Goal: Transaction & Acquisition: Obtain resource

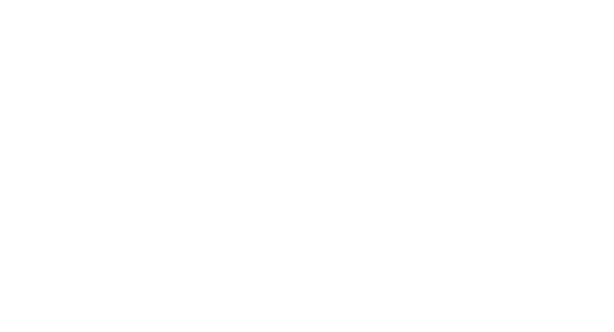
select select "100"
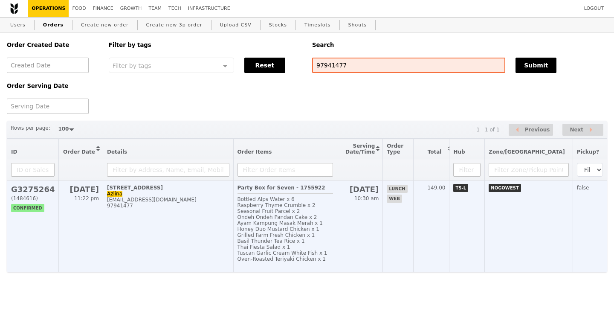
click at [36, 190] on h2 "G3275264" at bounding box center [32, 189] width 43 height 9
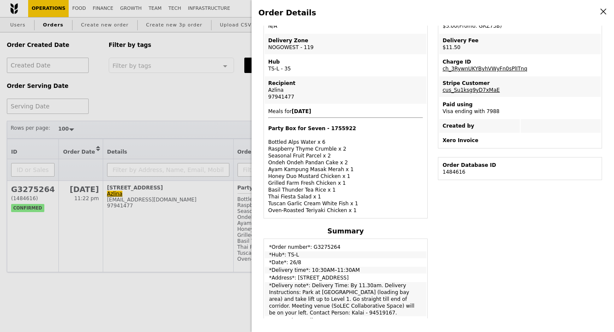
scroll to position [305, 0]
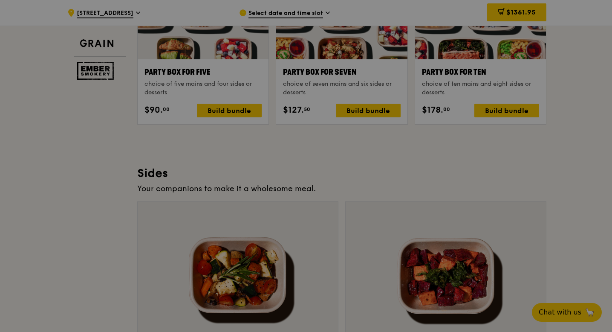
scroll to position [2471, 0]
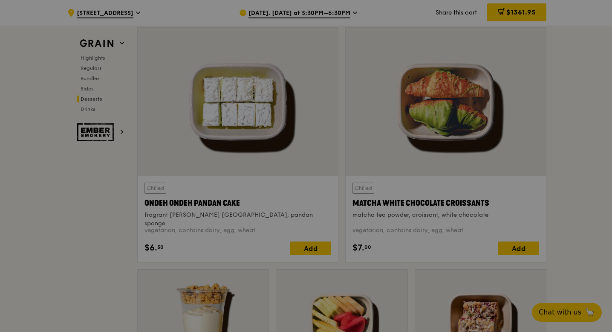
click at [570, 159] on div at bounding box center [306, 166] width 612 height 332
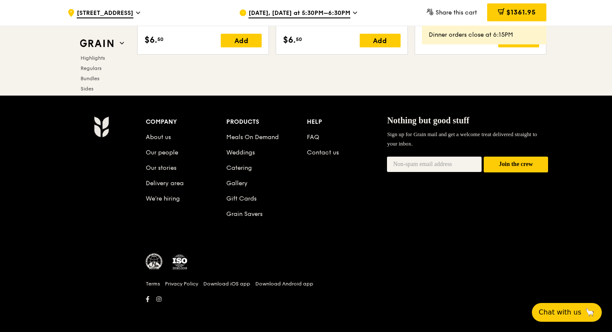
scroll to position [3563, 0]
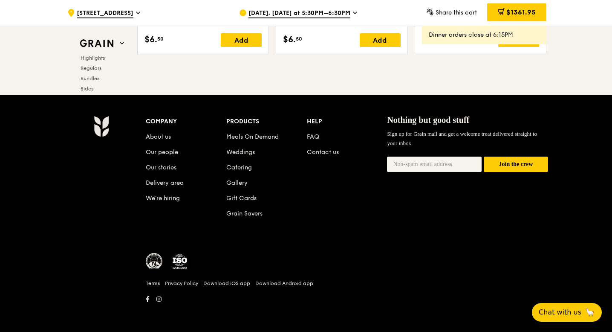
click at [441, 121] on span "Nothing but good stuff" at bounding box center [428, 119] width 82 height 9
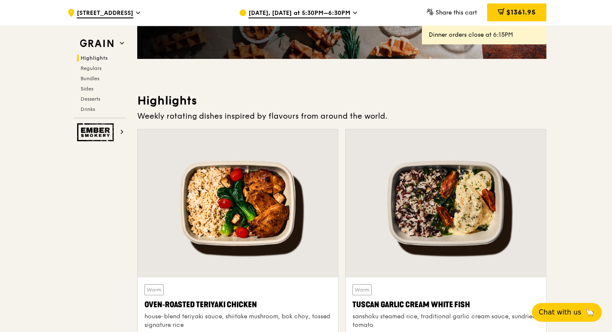
scroll to position [0, 0]
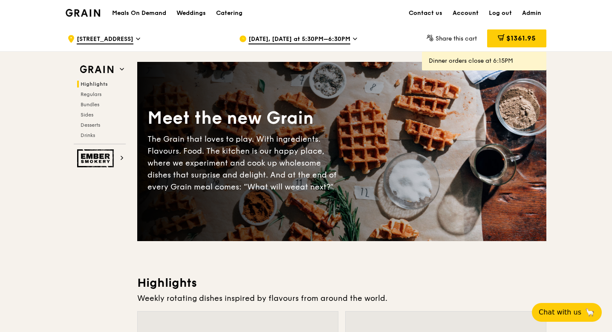
click at [467, 15] on link "Account" at bounding box center [465, 13] width 36 height 26
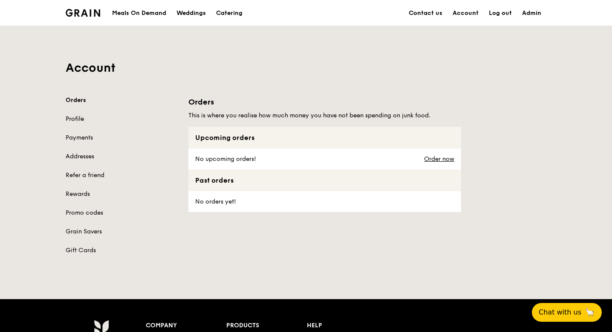
click at [77, 118] on link "Profile" at bounding box center [122, 119] width 112 height 9
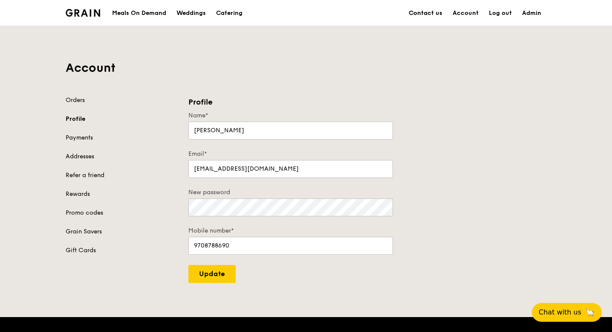
click at [432, 16] on link "Contact us" at bounding box center [426, 13] width 44 height 26
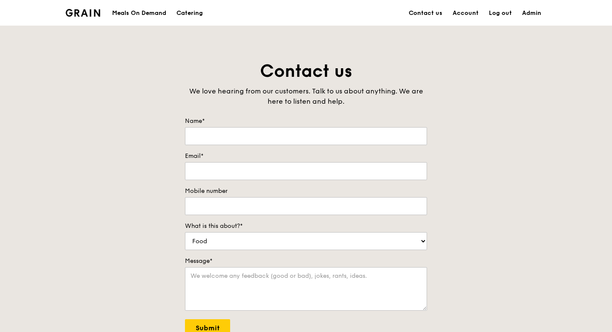
click at [96, 16] on img at bounding box center [83, 13] width 35 height 8
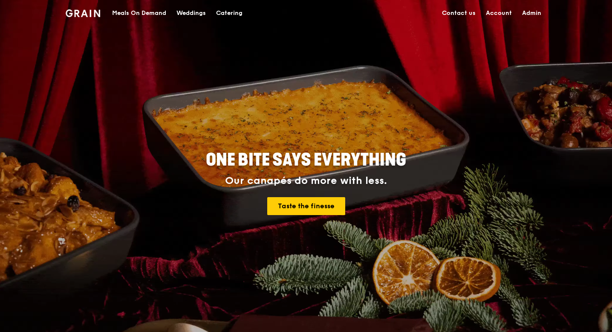
click at [228, 15] on div "Catering" at bounding box center [229, 13] width 26 height 26
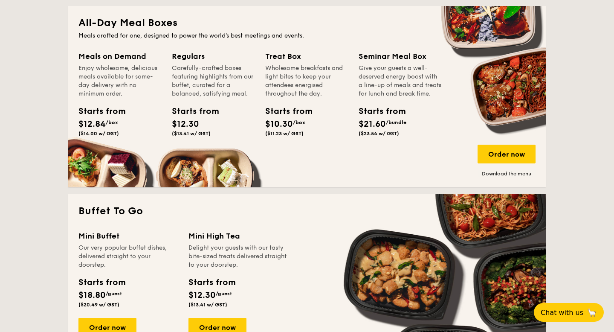
scroll to position [583, 0]
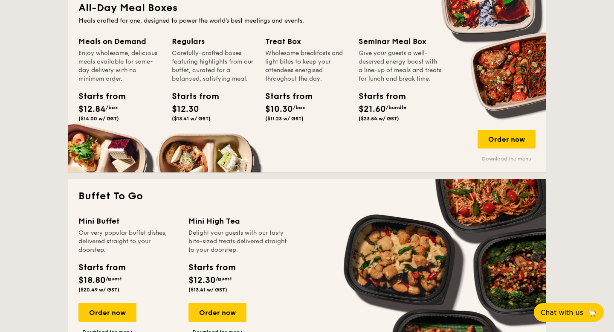
click at [491, 160] on link "Download the menu" at bounding box center [506, 158] width 58 height 7
